Goal: Information Seeking & Learning: Learn about a topic

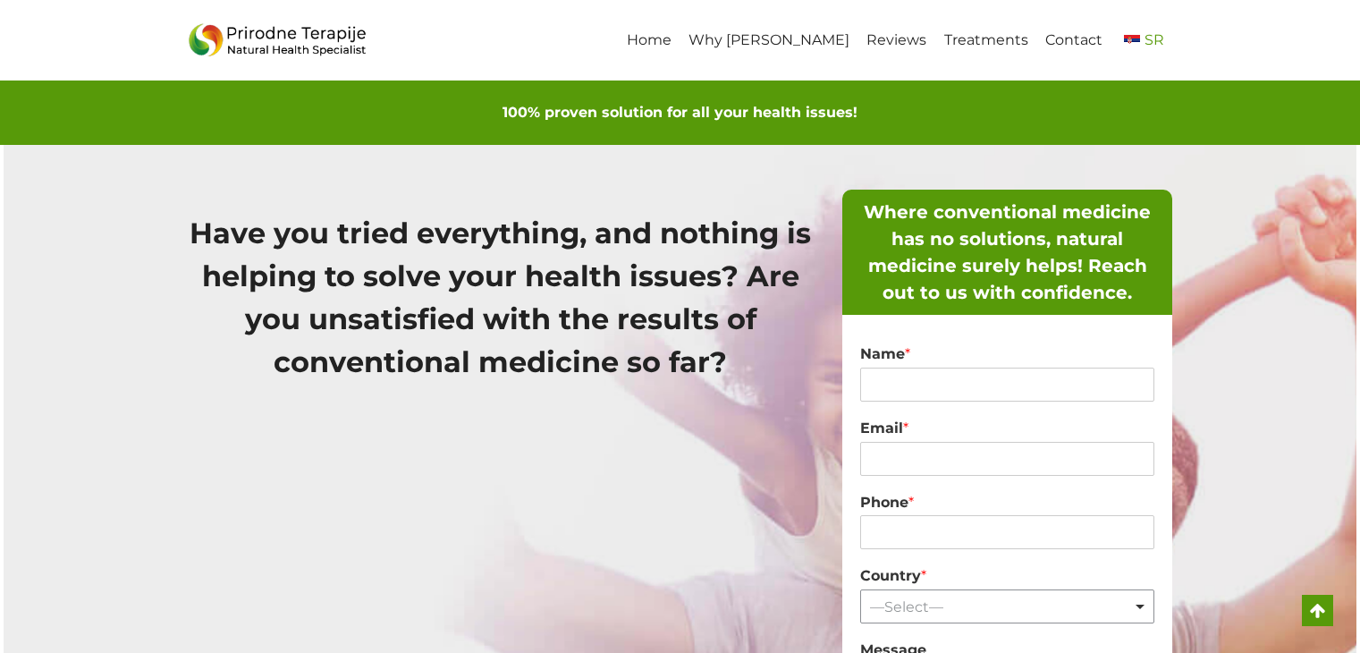
scroll to position [321, 0]
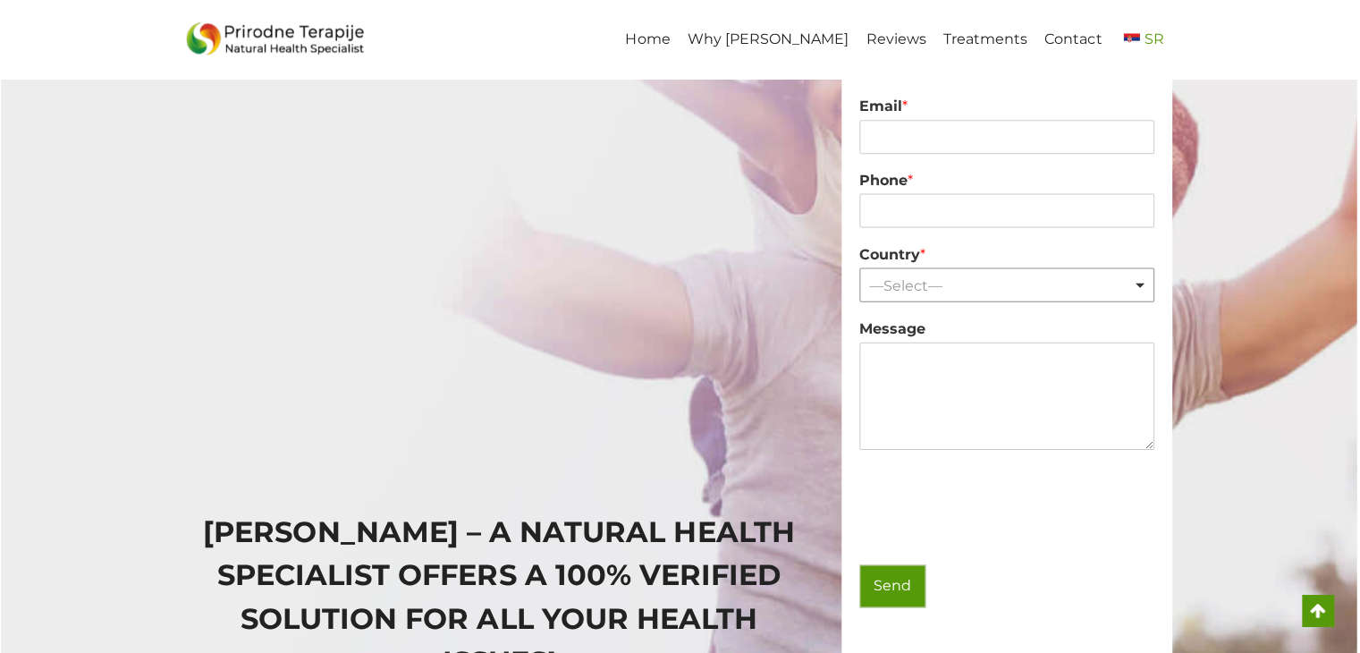
click at [1147, 38] on span "SR" at bounding box center [1154, 39] width 20 height 17
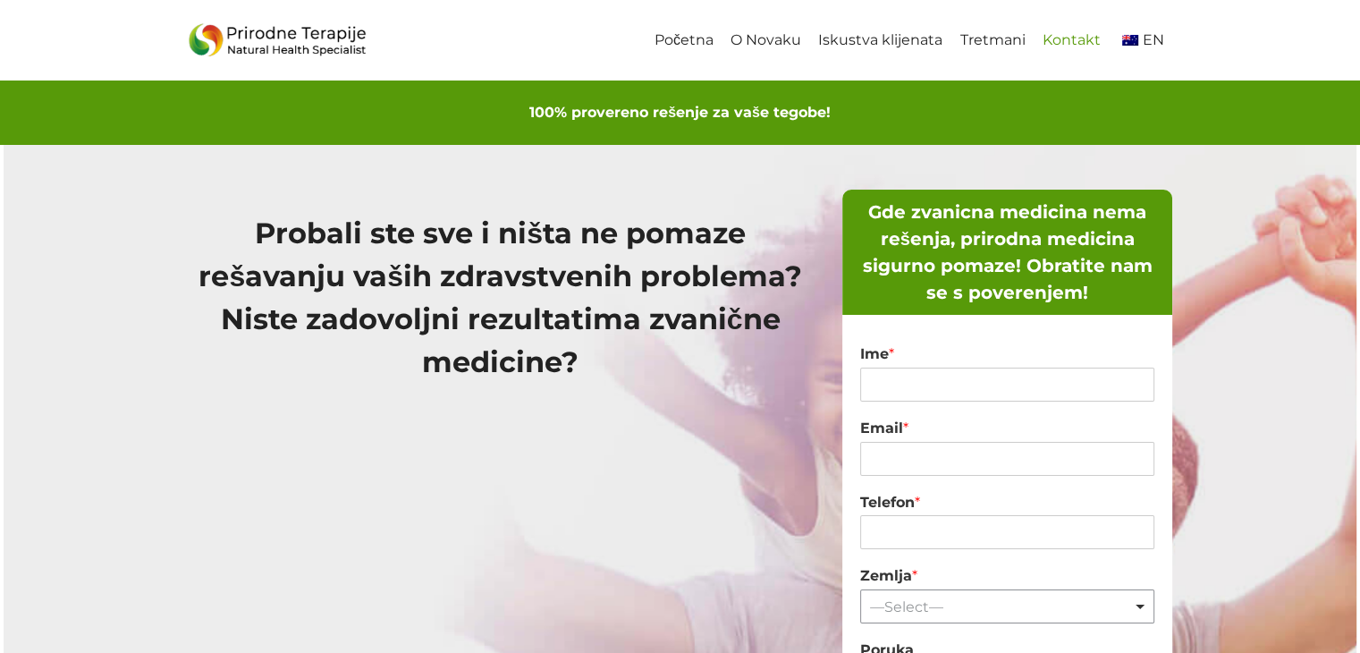
click at [1059, 36] on link "Kontakt" at bounding box center [1070, 41] width 75 height 40
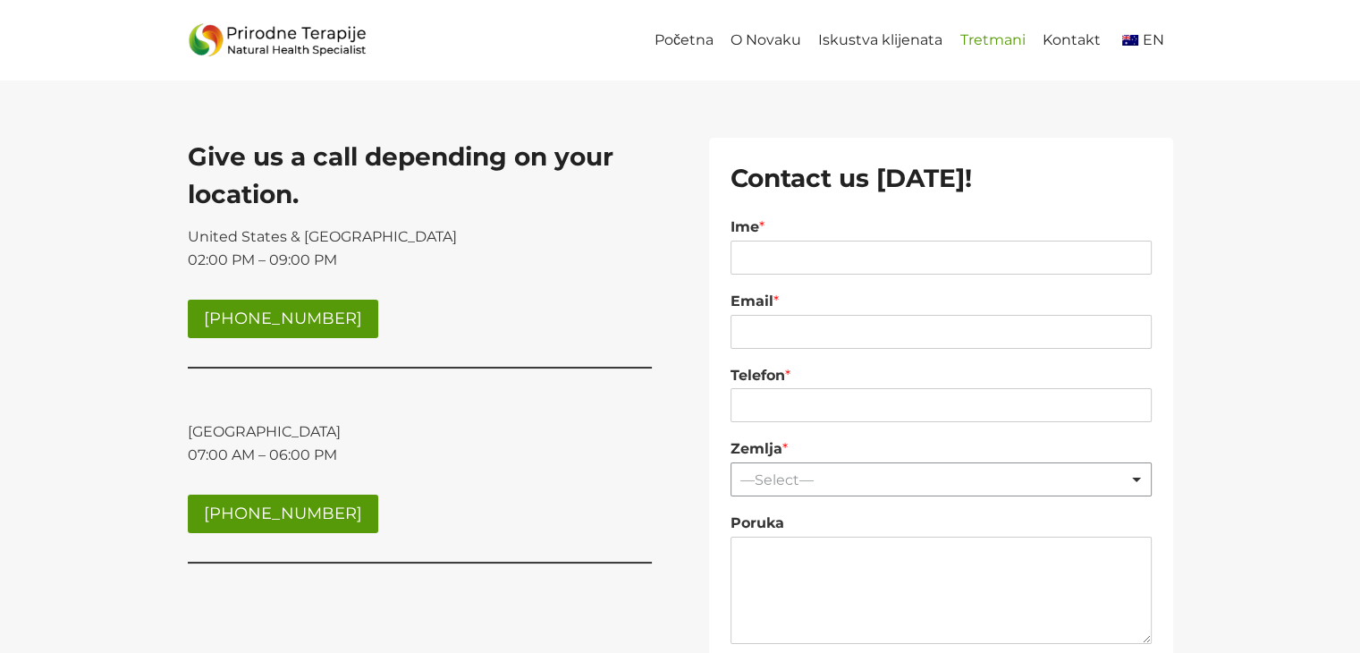
click at [994, 40] on link "Tretmani" at bounding box center [992, 41] width 82 height 40
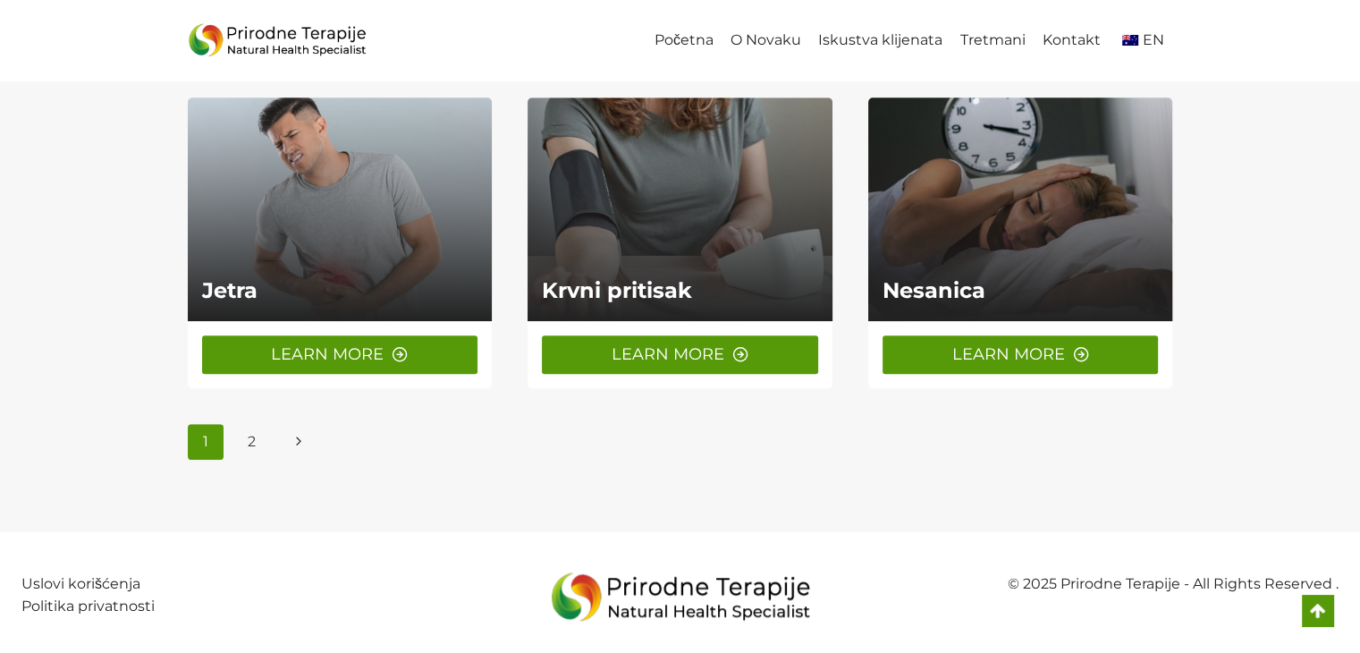
scroll to position [1447, 0]
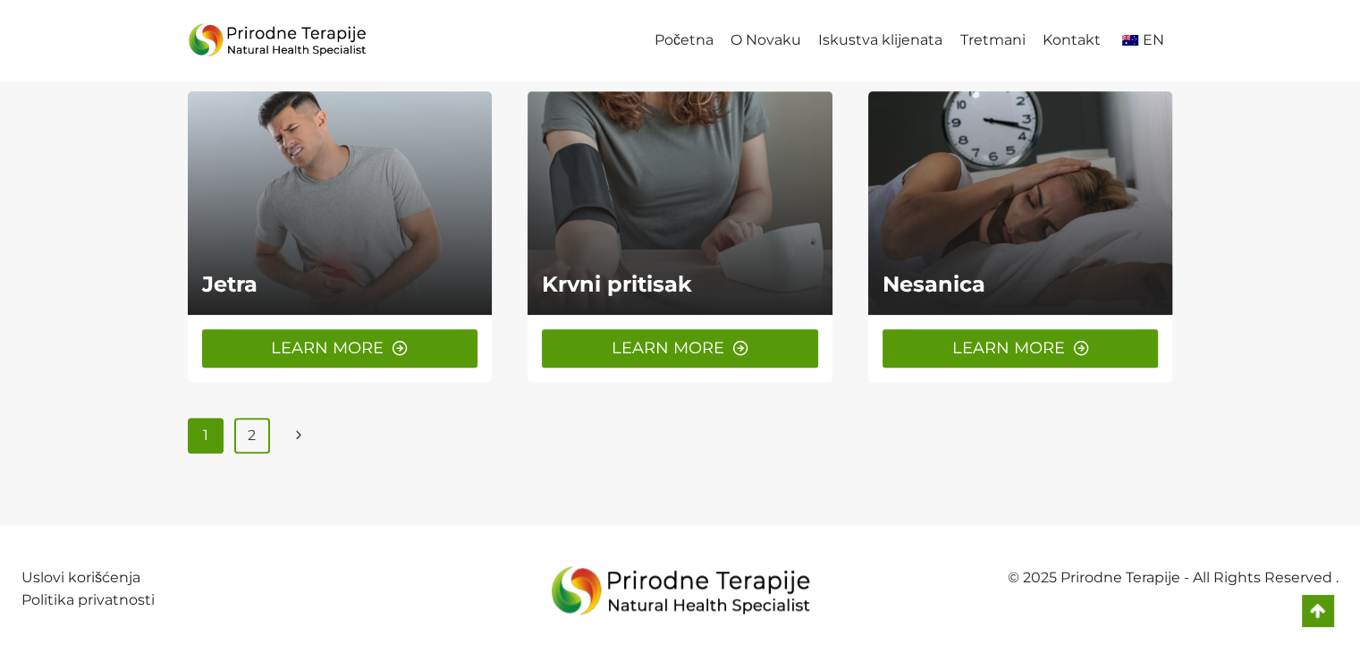
click at [260, 426] on link "2" at bounding box center [252, 435] width 36 height 36
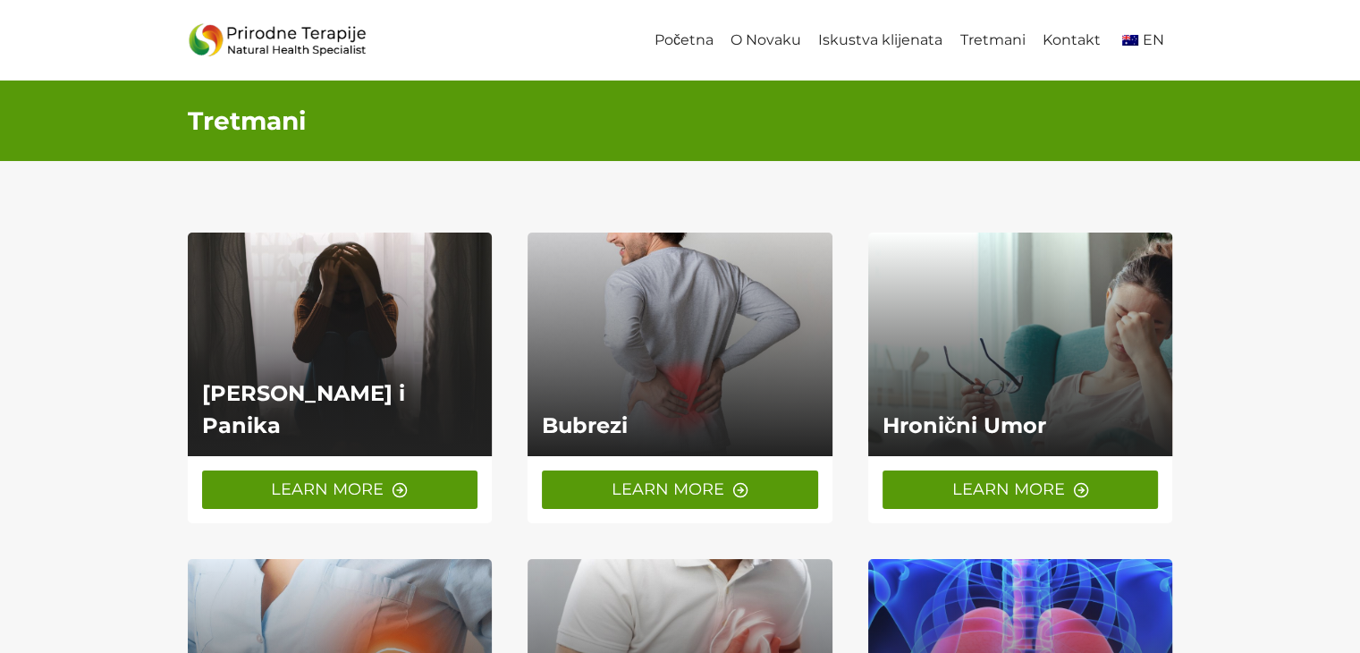
click at [365, 494] on span "LEARN MORE" at bounding box center [327, 489] width 113 height 26
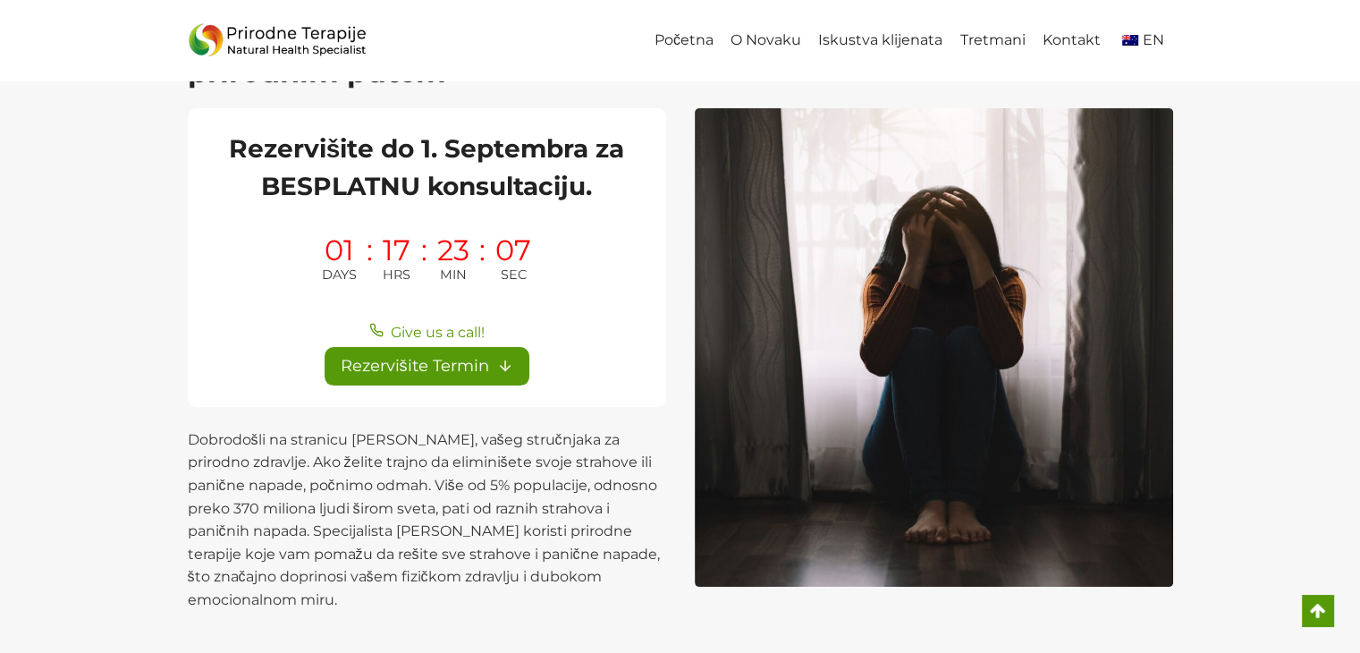
scroll to position [46, 0]
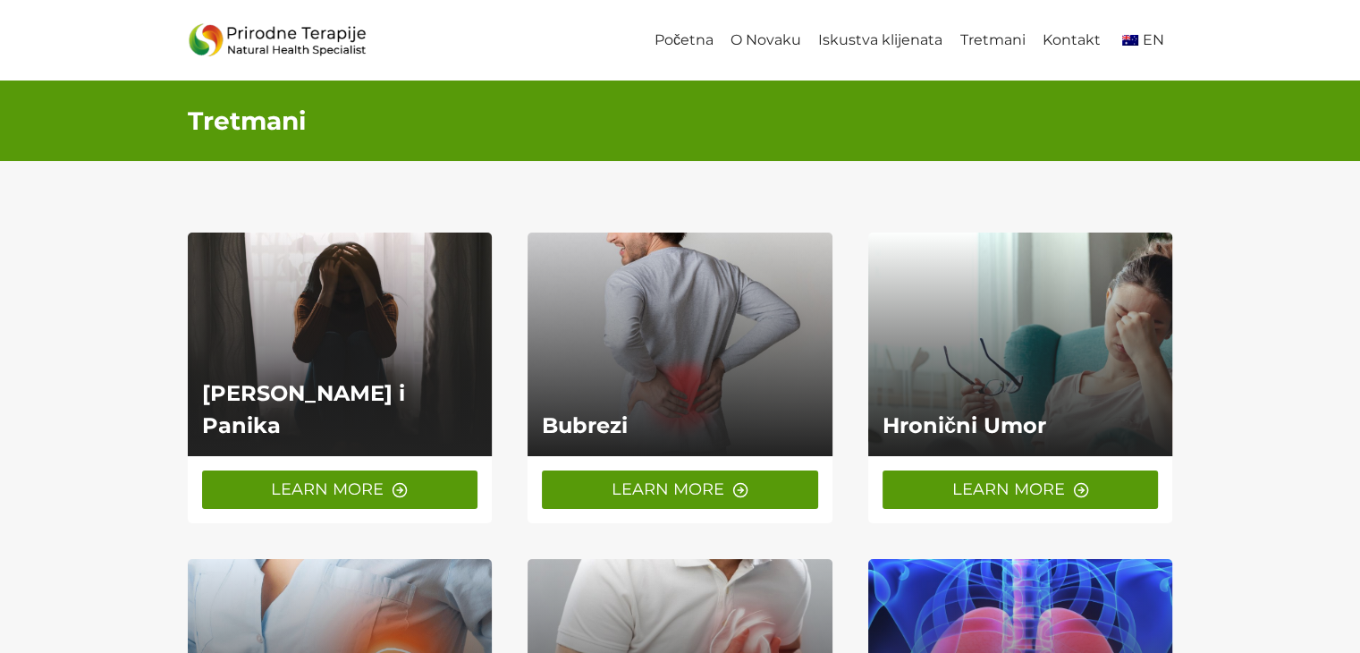
click at [990, 480] on span "LEARN MORE" at bounding box center [1008, 489] width 113 height 26
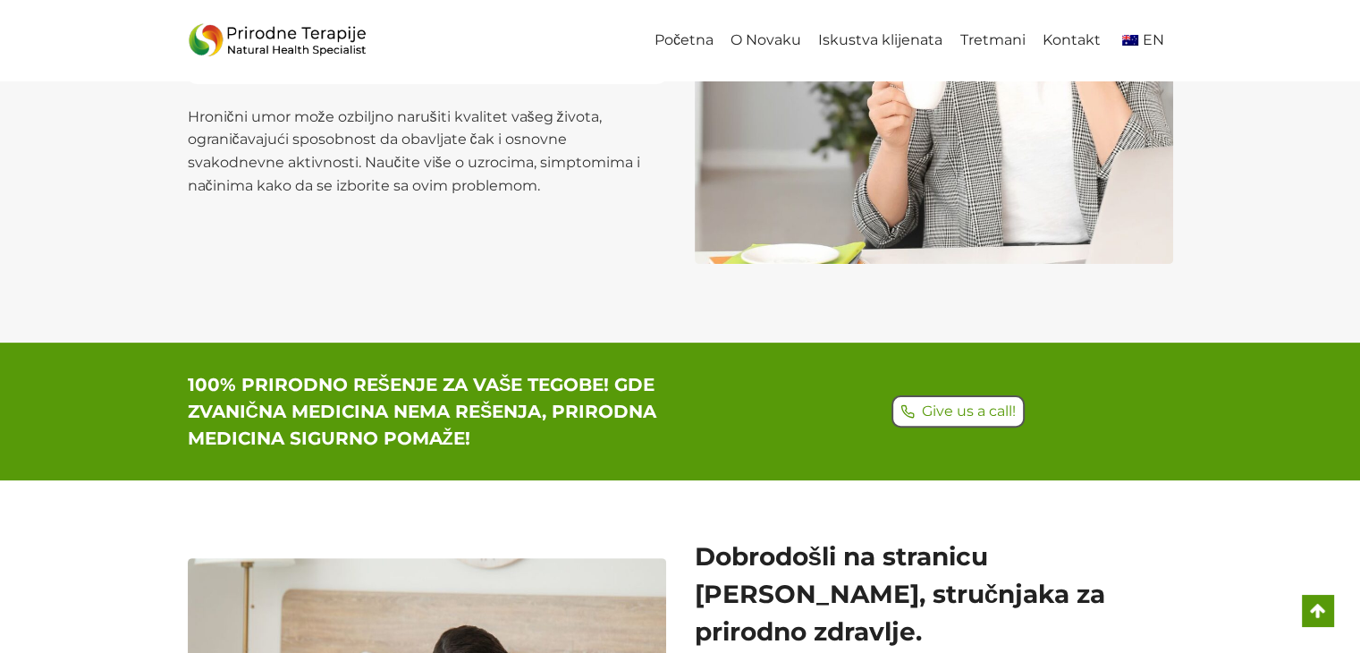
scroll to position [536, 0]
